Goal: Task Accomplishment & Management: Use online tool/utility

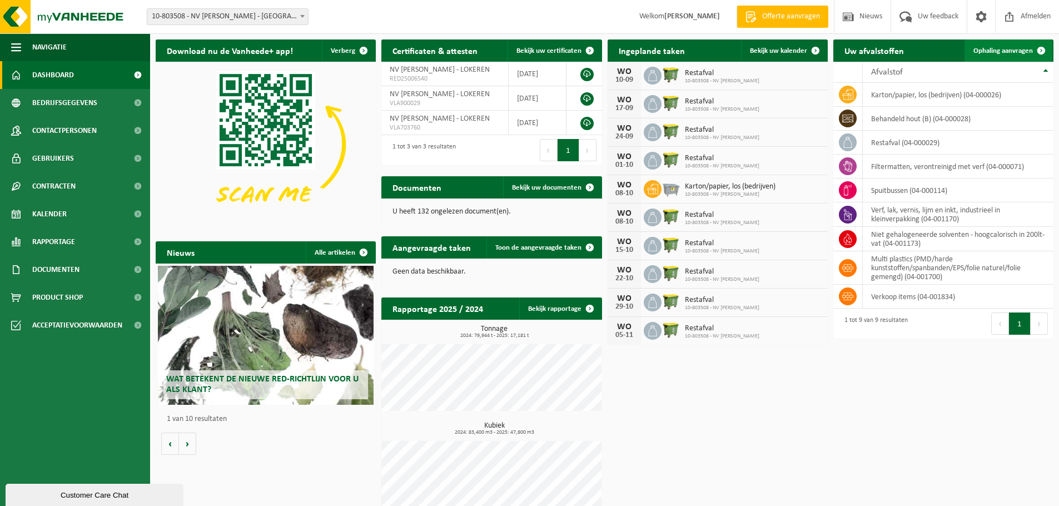
click at [989, 46] on link "Ophaling aanvragen" at bounding box center [1008, 50] width 88 height 22
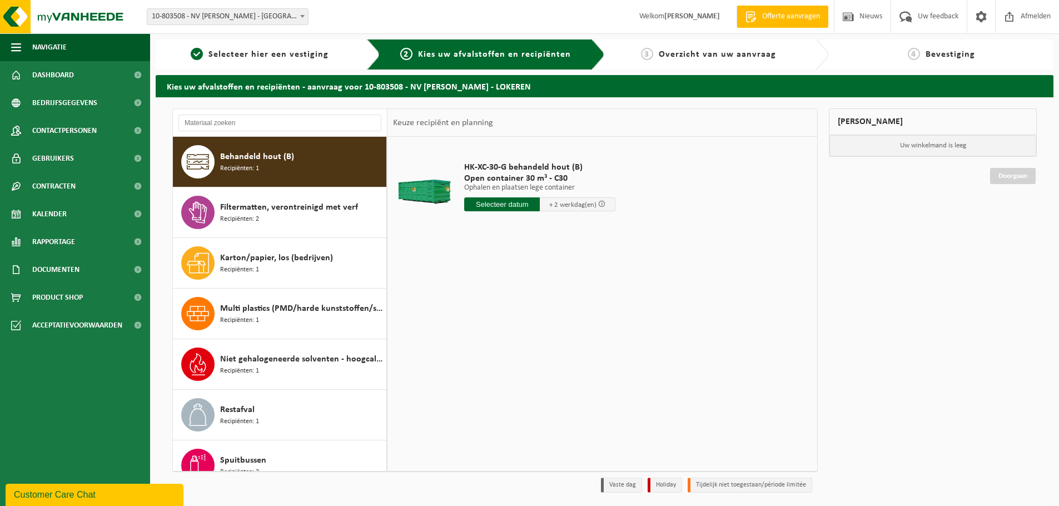
drag, startPoint x: 275, startPoint y: 169, endPoint x: 733, endPoint y: 308, distance: 479.1
click at [733, 308] on div "HK-XC-30-G behandeld hout (B) Open container 30 m³ - C30 Ophalen en plaatsen le…" at bounding box center [602, 303] width 430 height 333
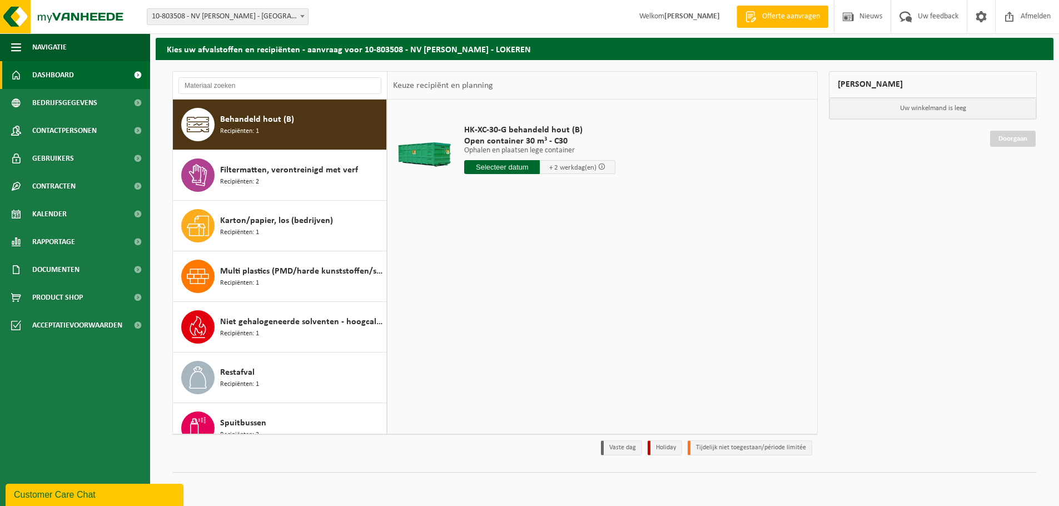
click at [52, 71] on span "Dashboard" at bounding box center [53, 75] width 42 height 28
